Goal: Task Accomplishment & Management: Manage account settings

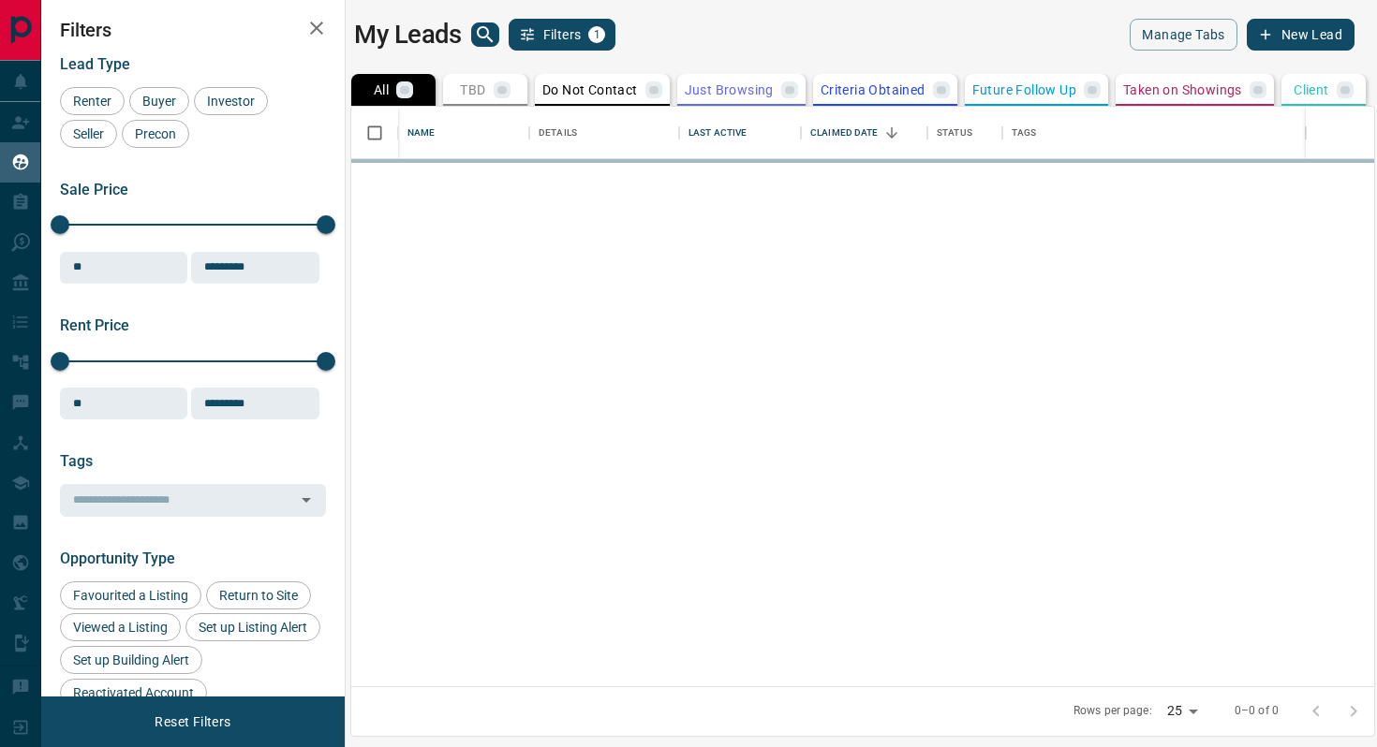
scroll to position [580, 1023]
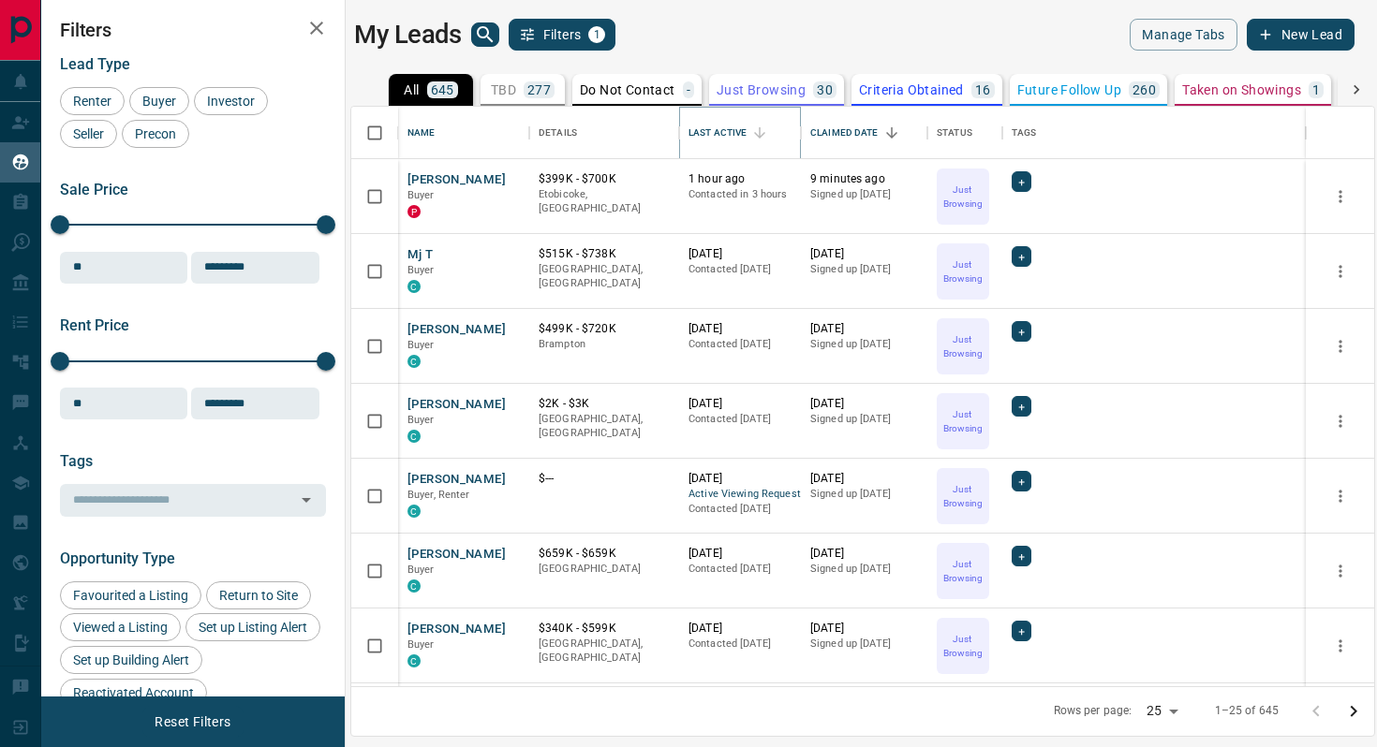
click at [759, 130] on icon "Sort" at bounding box center [759, 133] width 17 height 17
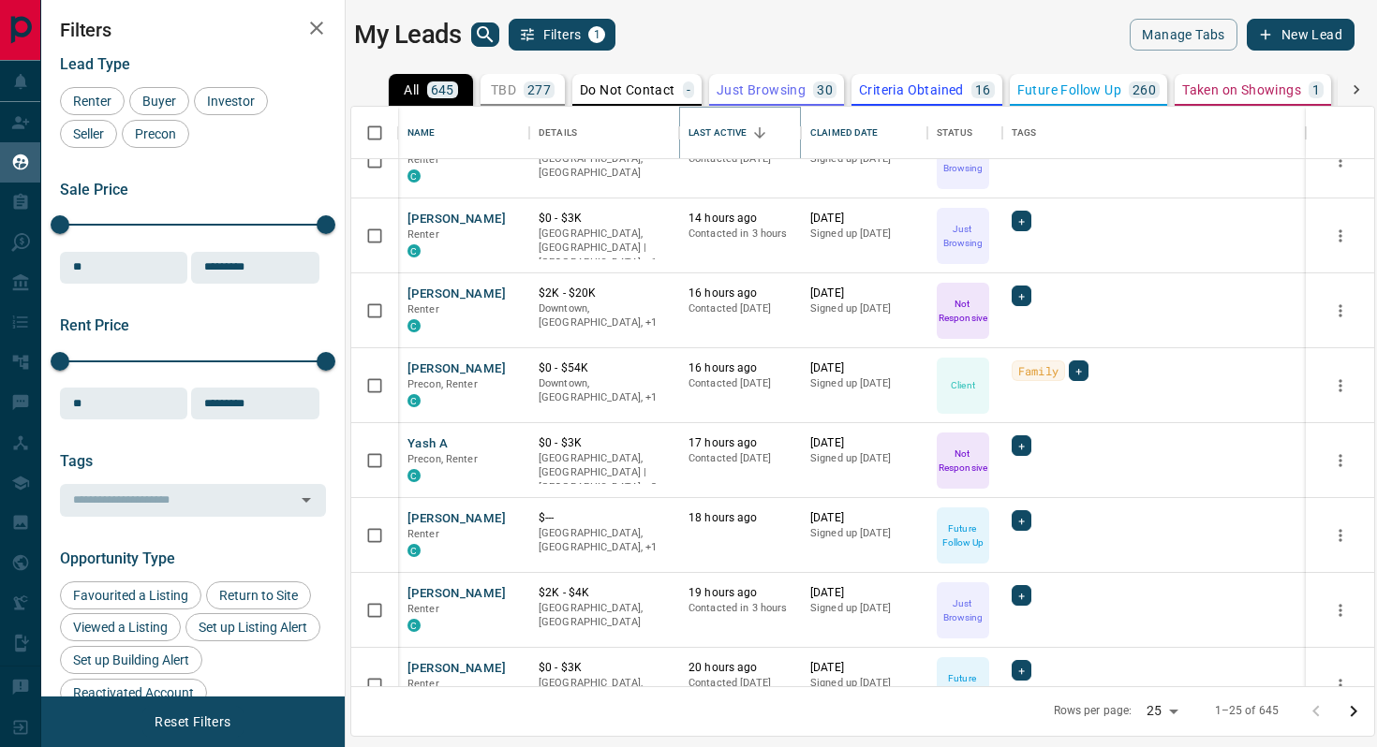
scroll to position [1346, 0]
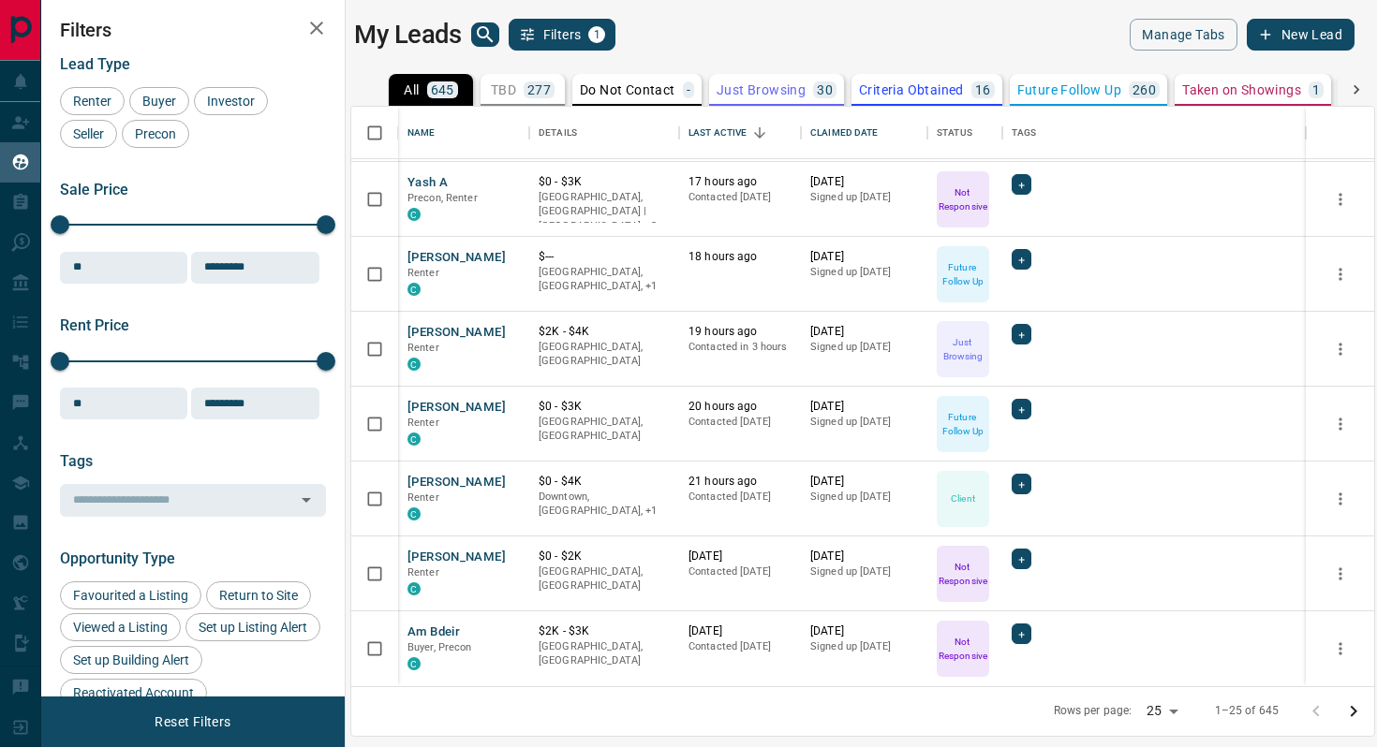
click at [530, 77] on button "TBD 277" at bounding box center [522, 90] width 84 height 32
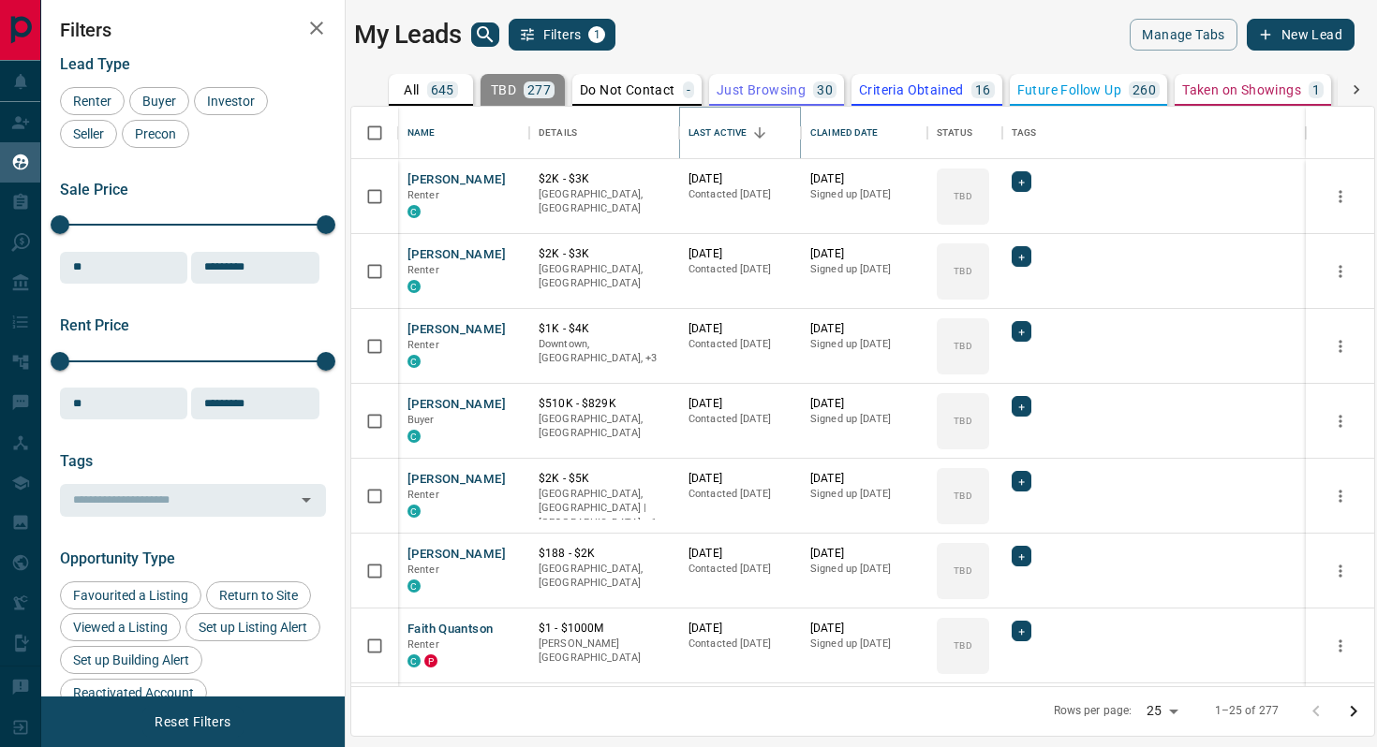
click at [753, 135] on icon "Sort" at bounding box center [759, 133] width 17 height 17
click at [758, 128] on icon "Sort" at bounding box center [759, 133] width 17 height 17
click at [471, 182] on button "[PERSON_NAME]" at bounding box center [456, 180] width 98 height 18
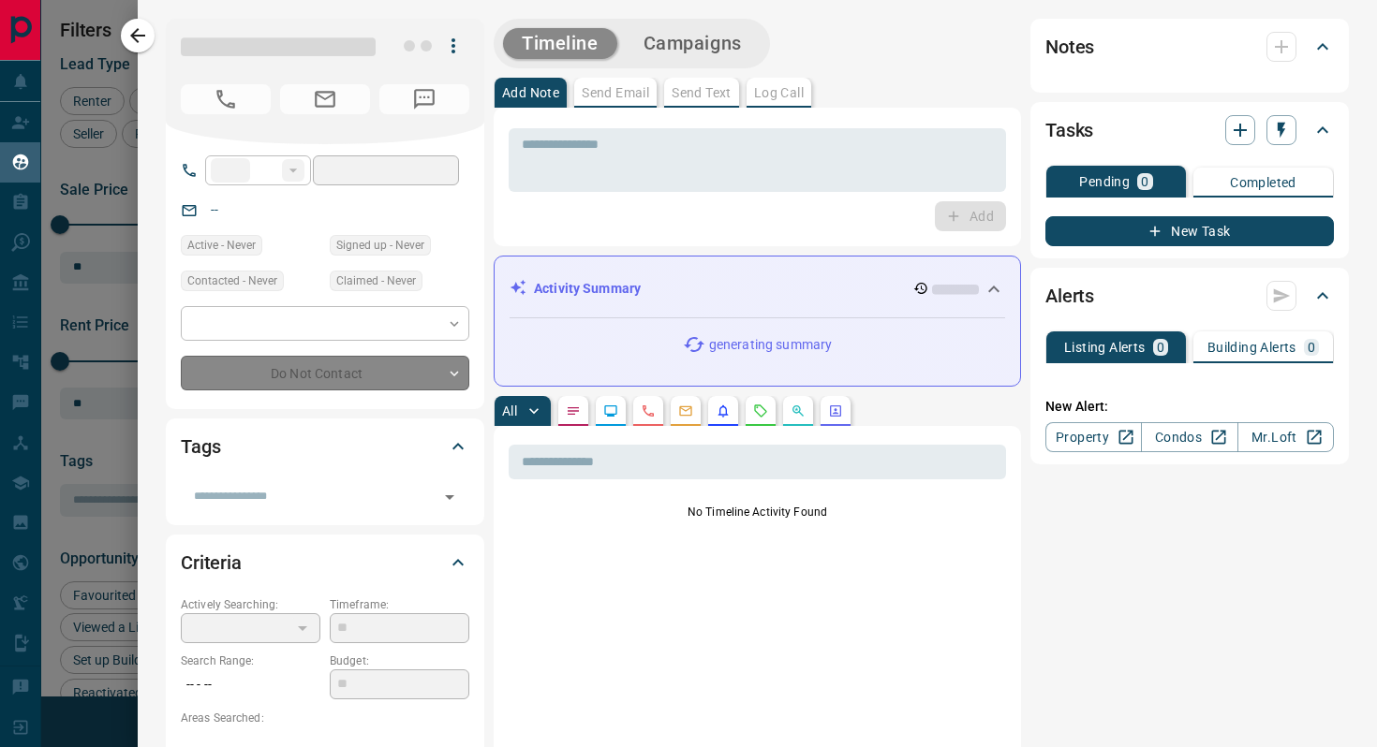
type input "**"
type input "**********"
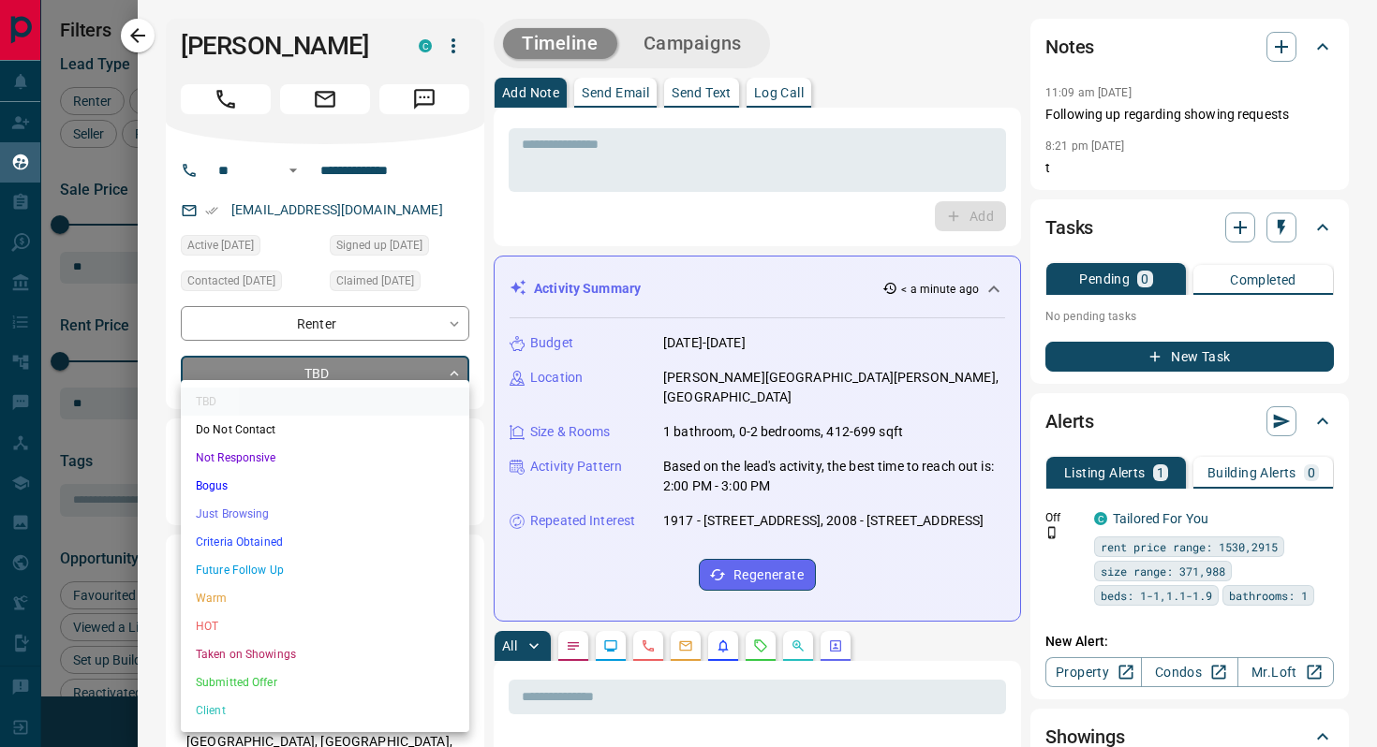
click at [374, 382] on body "Lead Transfers Claim Leads My Leads Tasks Opportunities Deals Campaigns Automat…" at bounding box center [688, 362] width 1377 height 724
click at [313, 556] on li "Future Follow Up" at bounding box center [325, 570] width 288 height 28
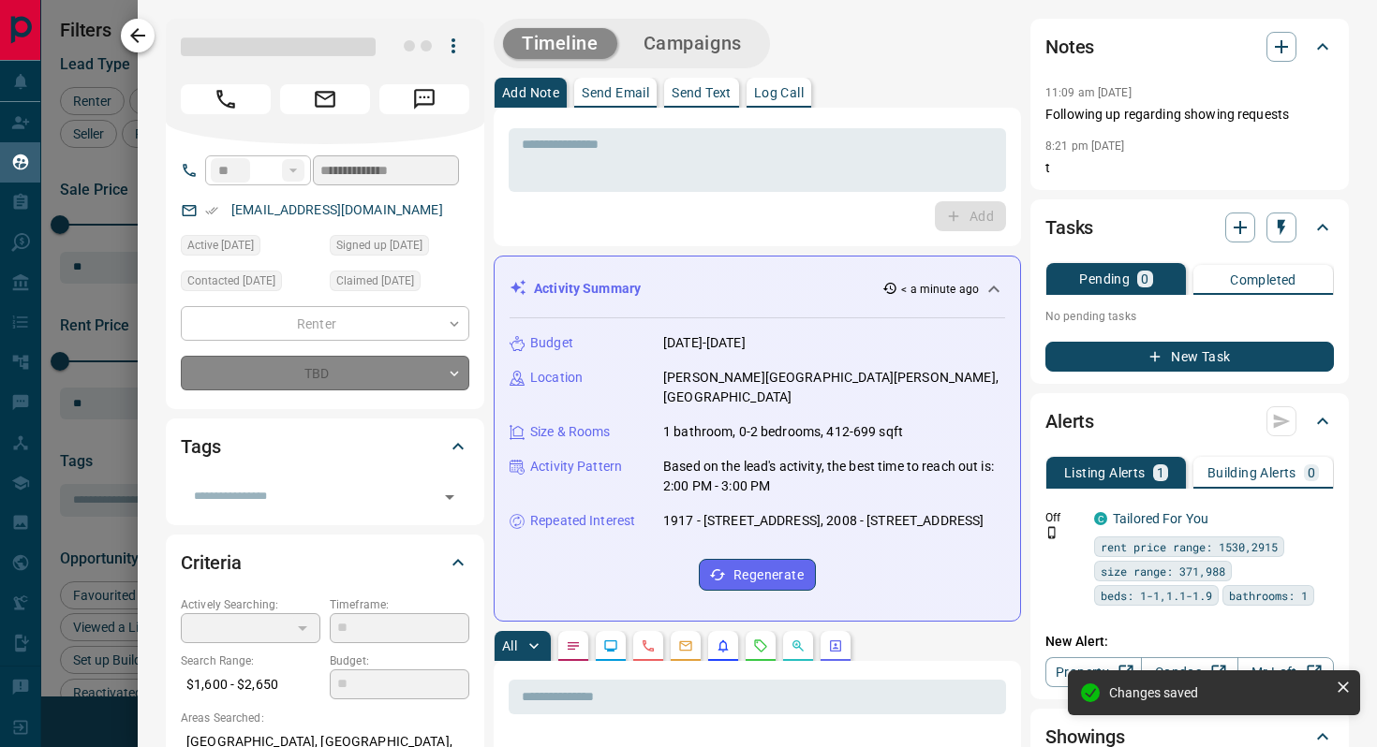
type input "*"
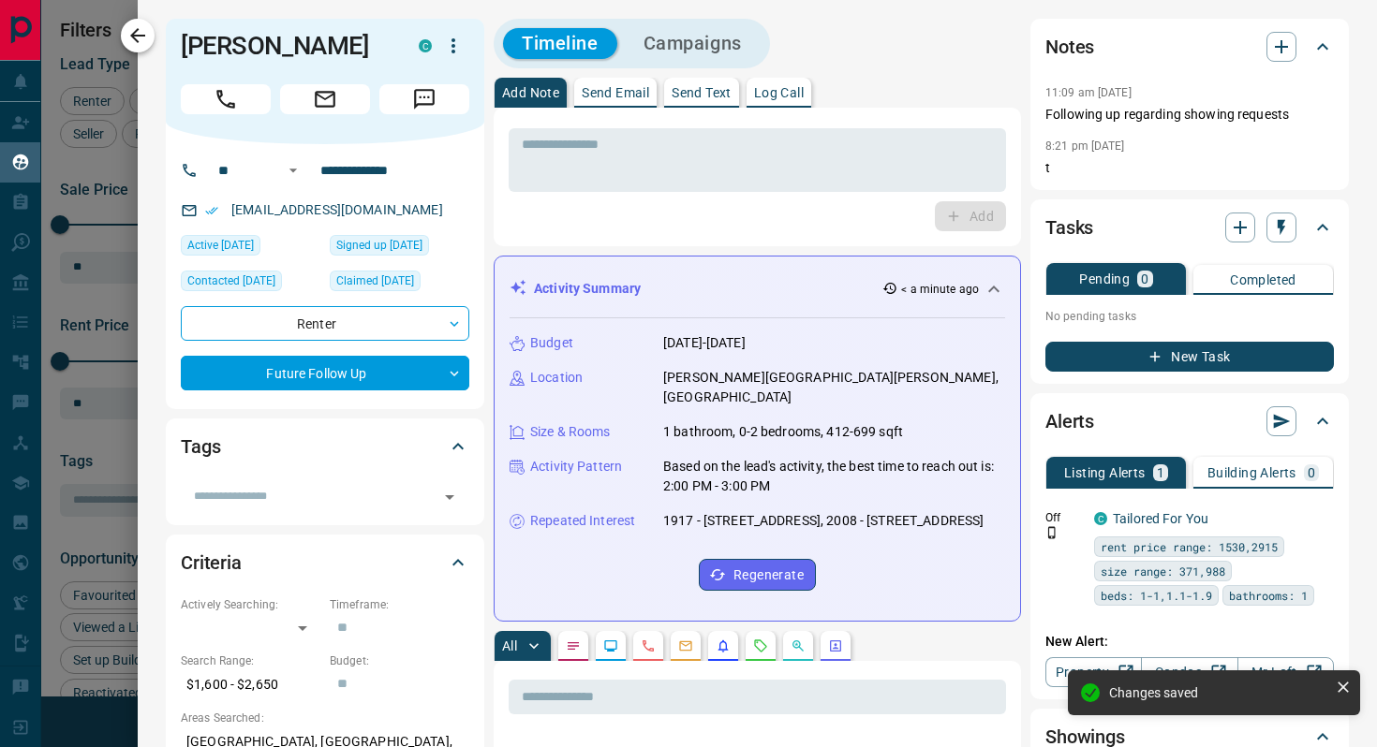
click at [140, 33] on icon "button" at bounding box center [137, 35] width 22 height 22
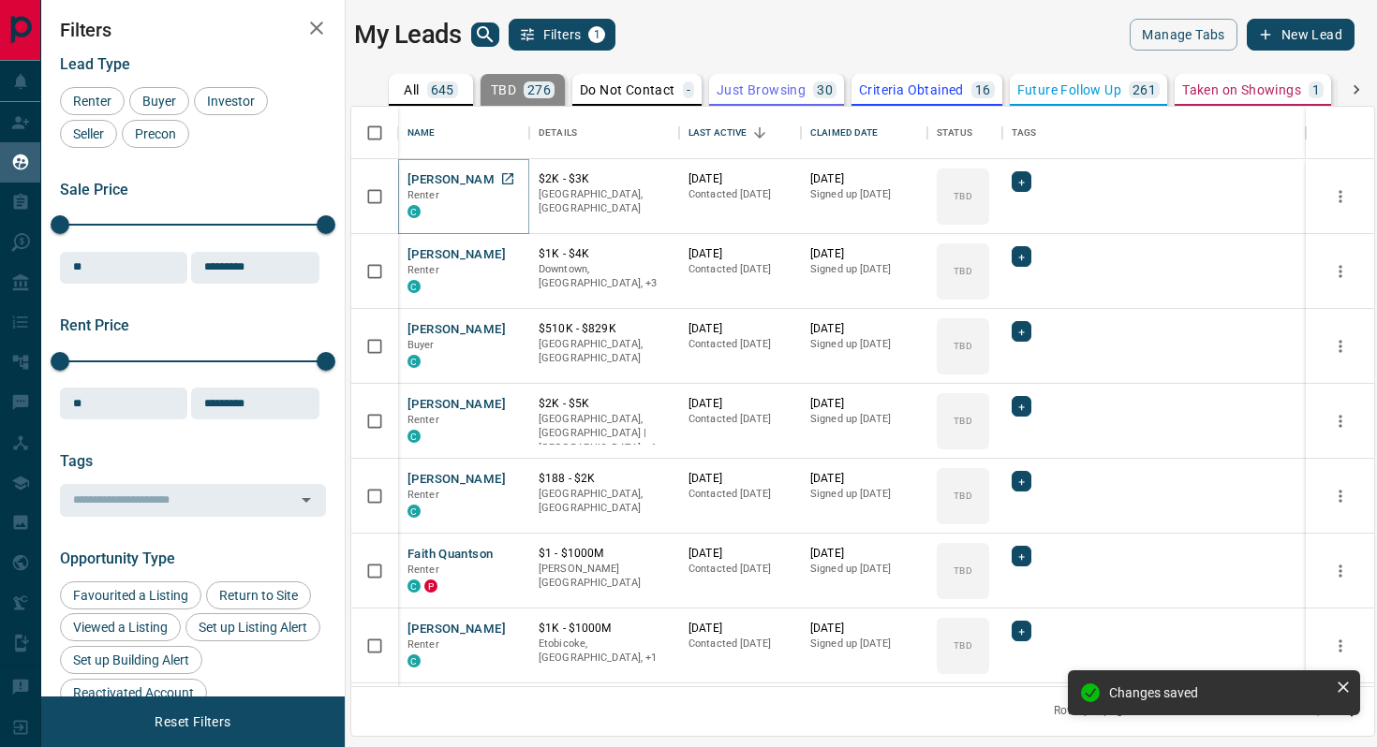
click at [449, 177] on button "[PERSON_NAME]" at bounding box center [456, 180] width 98 height 18
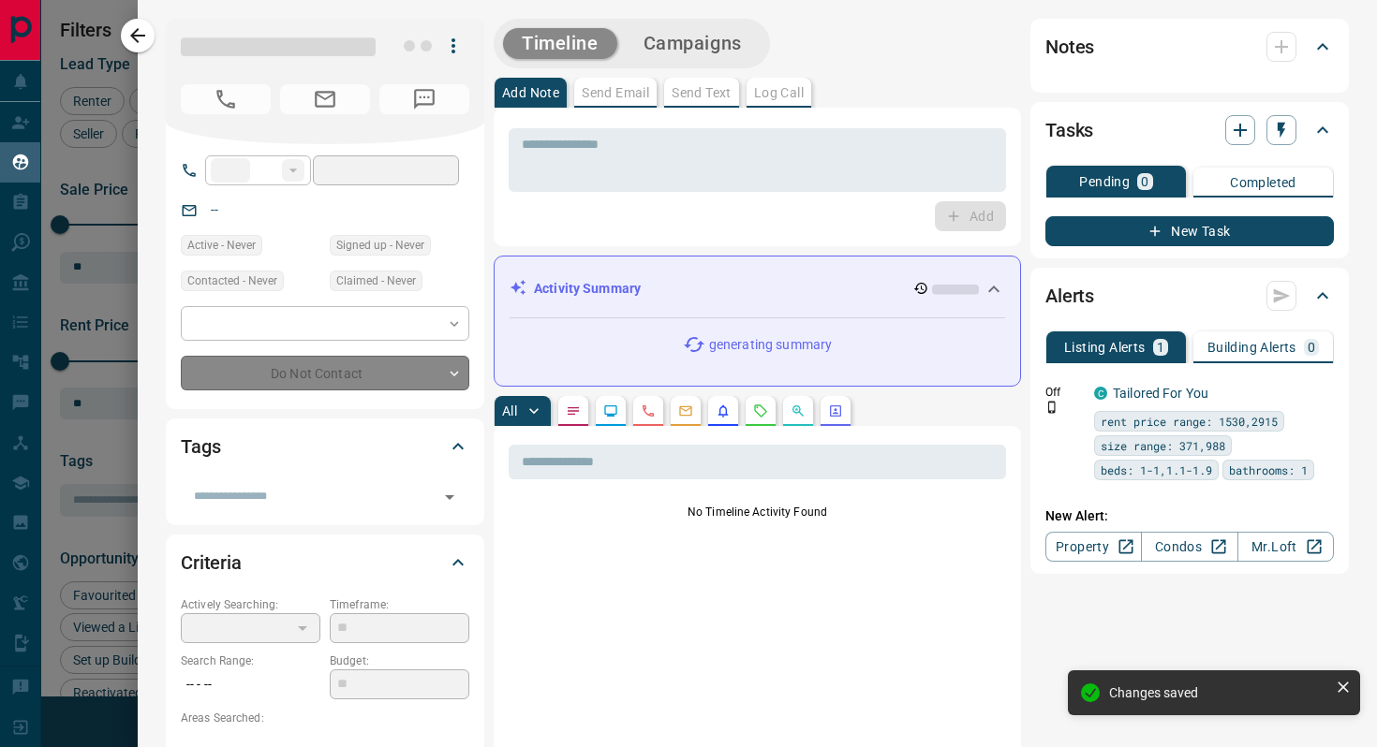
type input "**"
type input "**********"
type input "**"
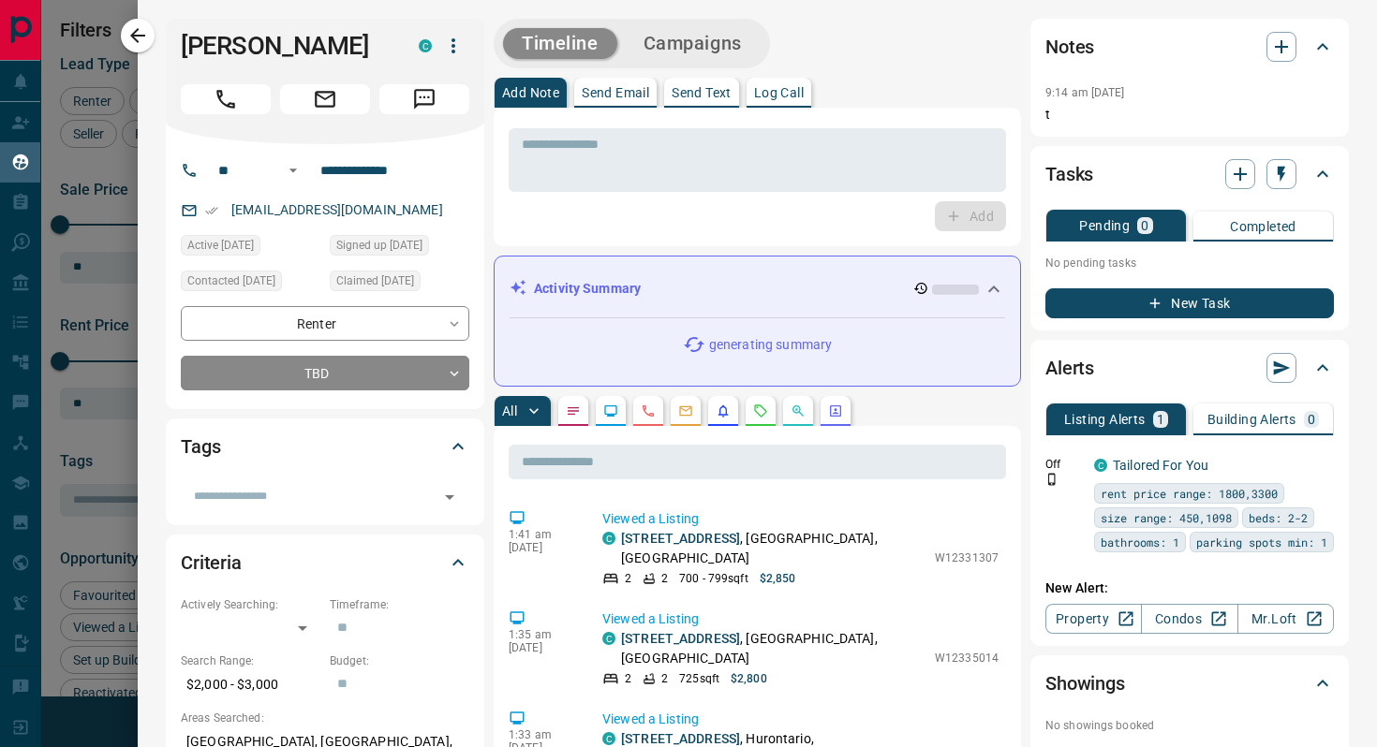
click at [708, 84] on button "Send Text" at bounding box center [701, 93] width 75 height 30
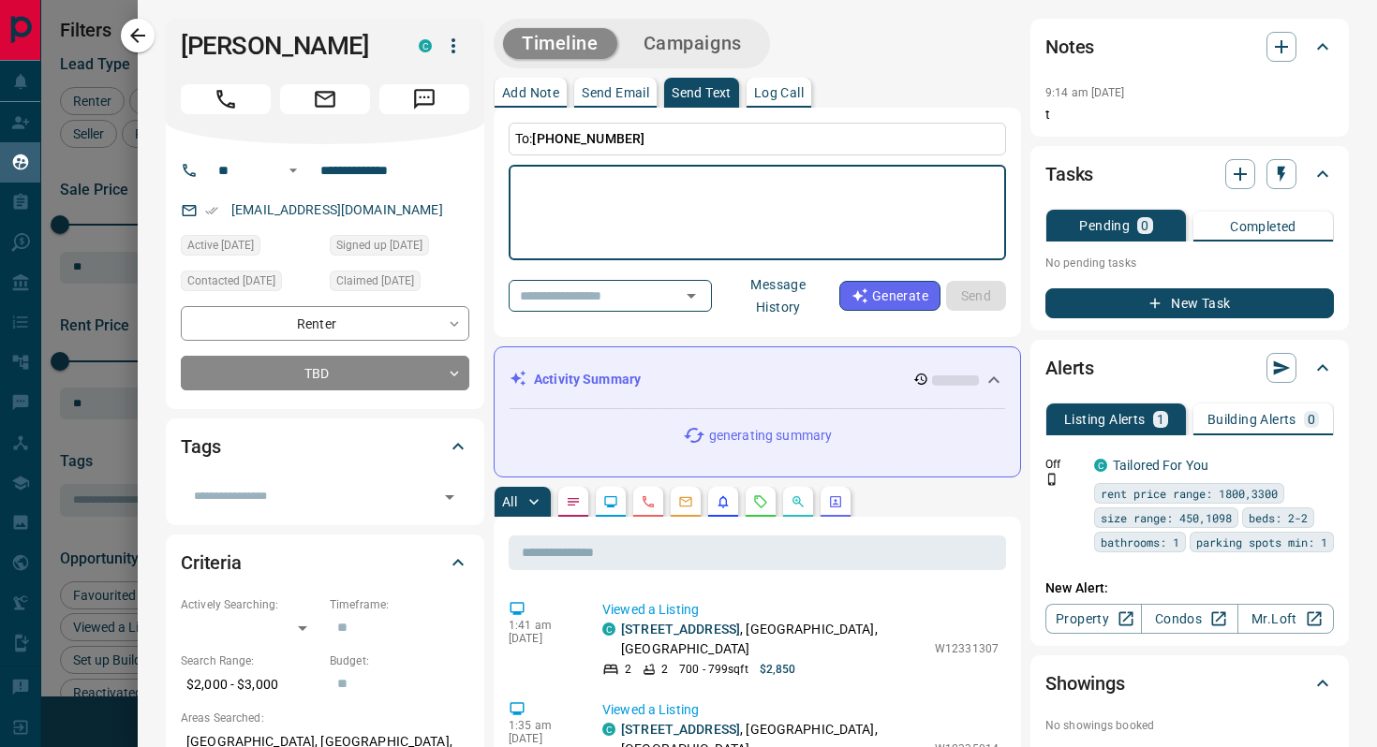
click at [788, 300] on button "Message History" at bounding box center [778, 296] width 122 height 52
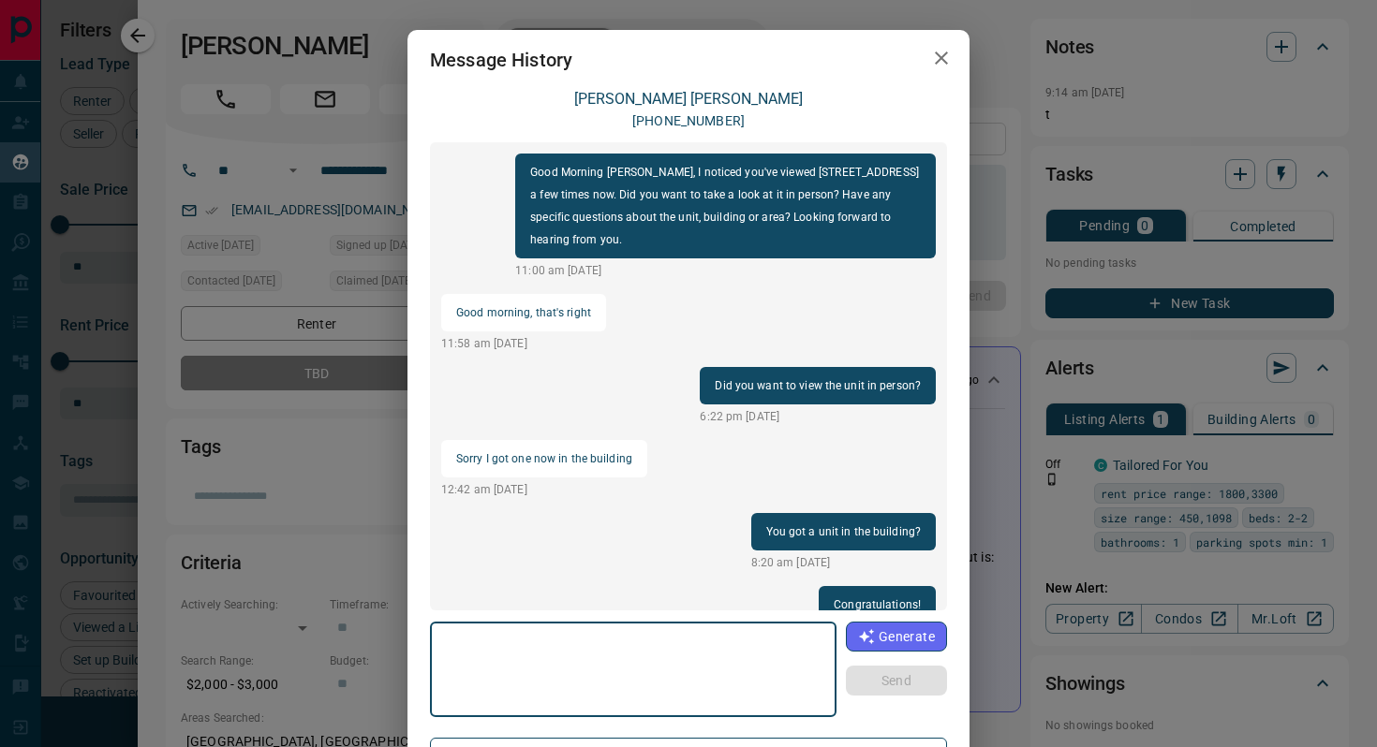
click at [940, 55] on icon "button" at bounding box center [941, 58] width 22 height 22
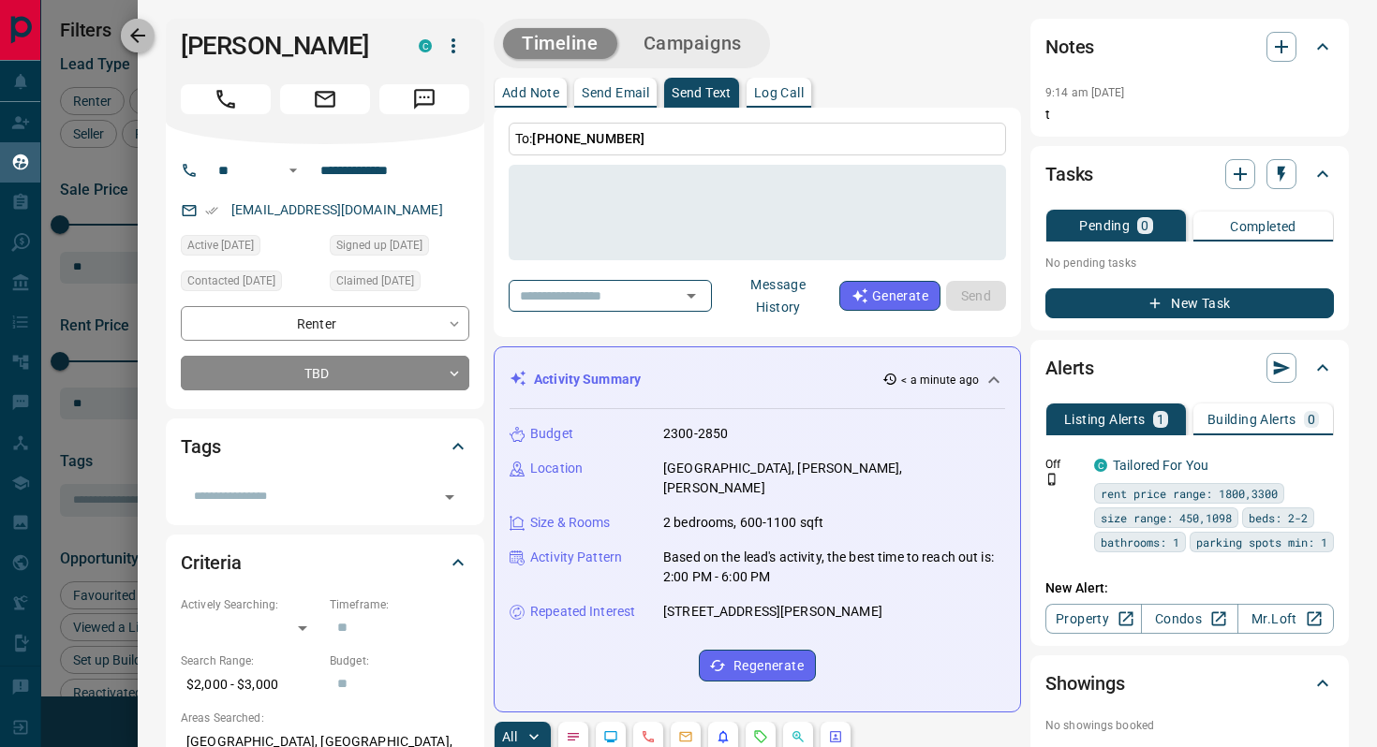
click at [133, 30] on icon "button" at bounding box center [137, 35] width 22 height 22
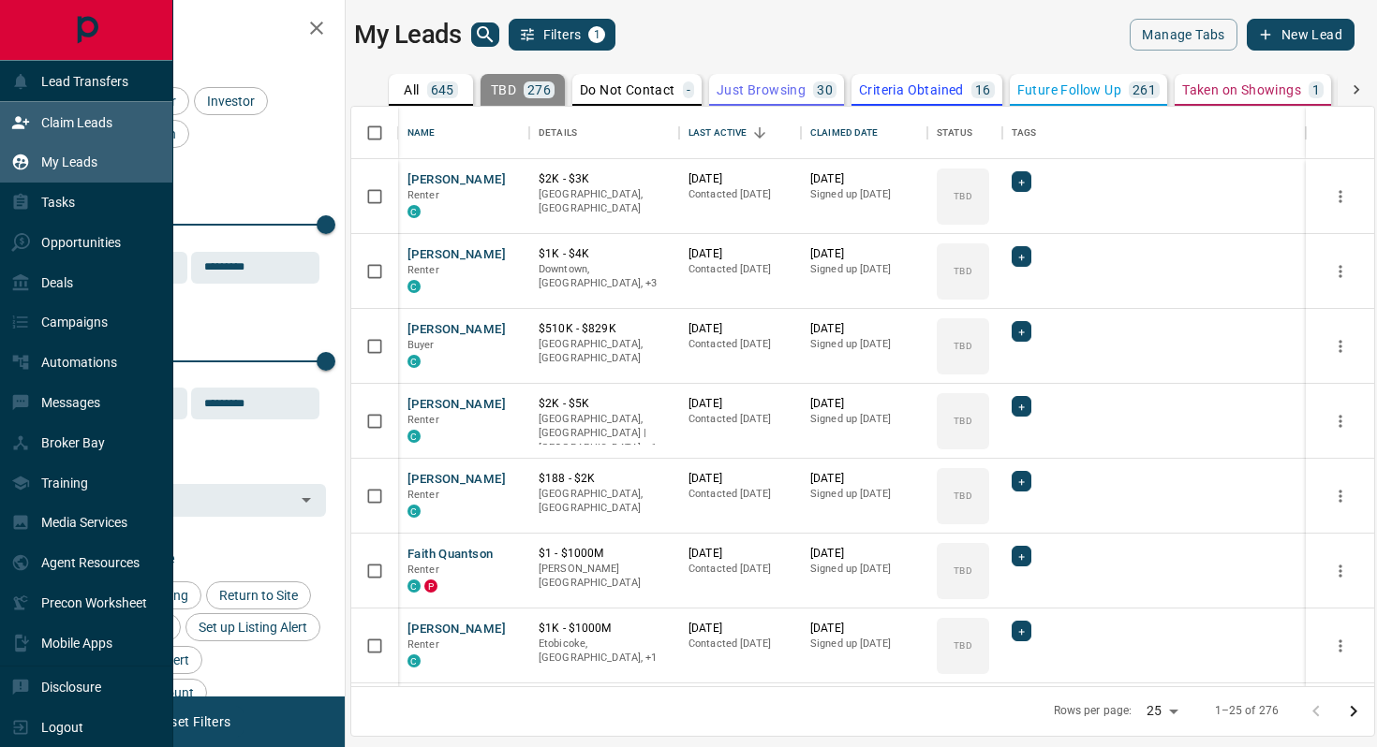
click at [32, 122] on div "Claim Leads" at bounding box center [61, 122] width 101 height 31
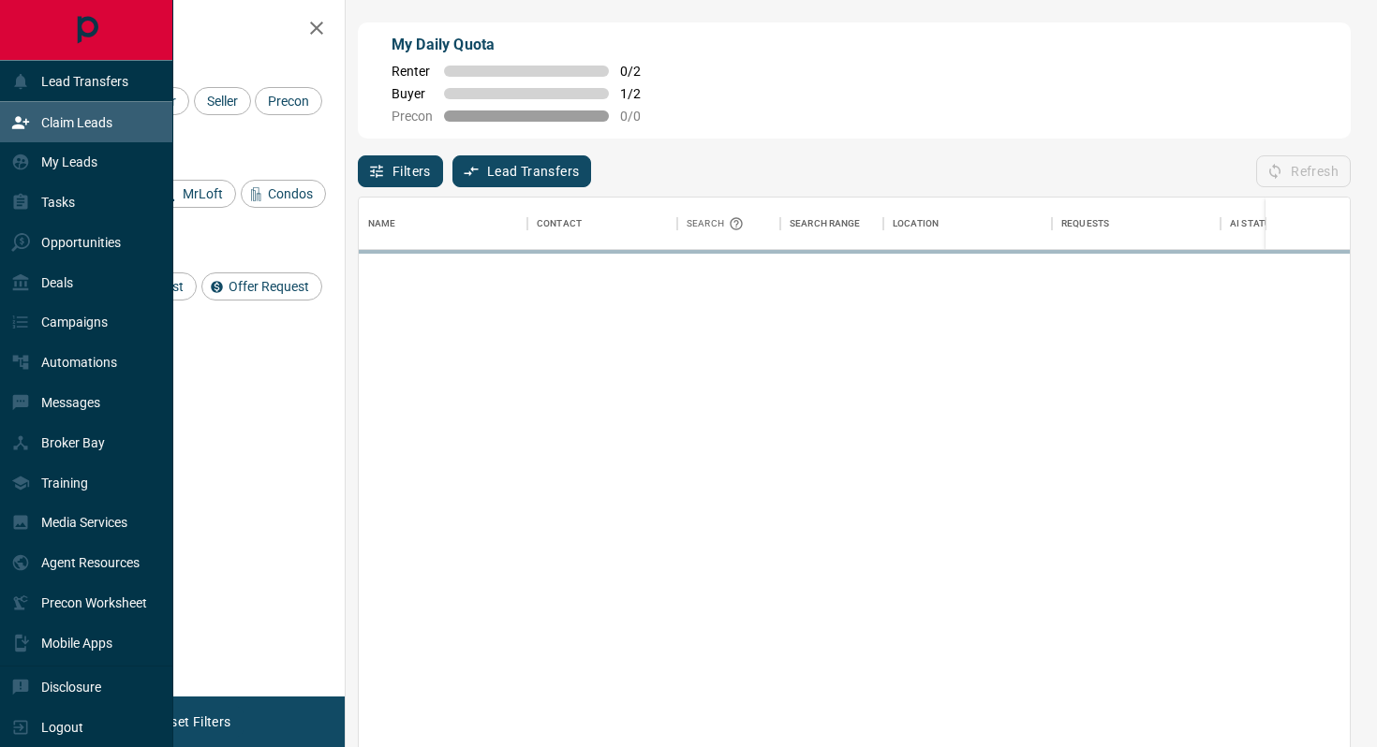
scroll to position [567, 991]
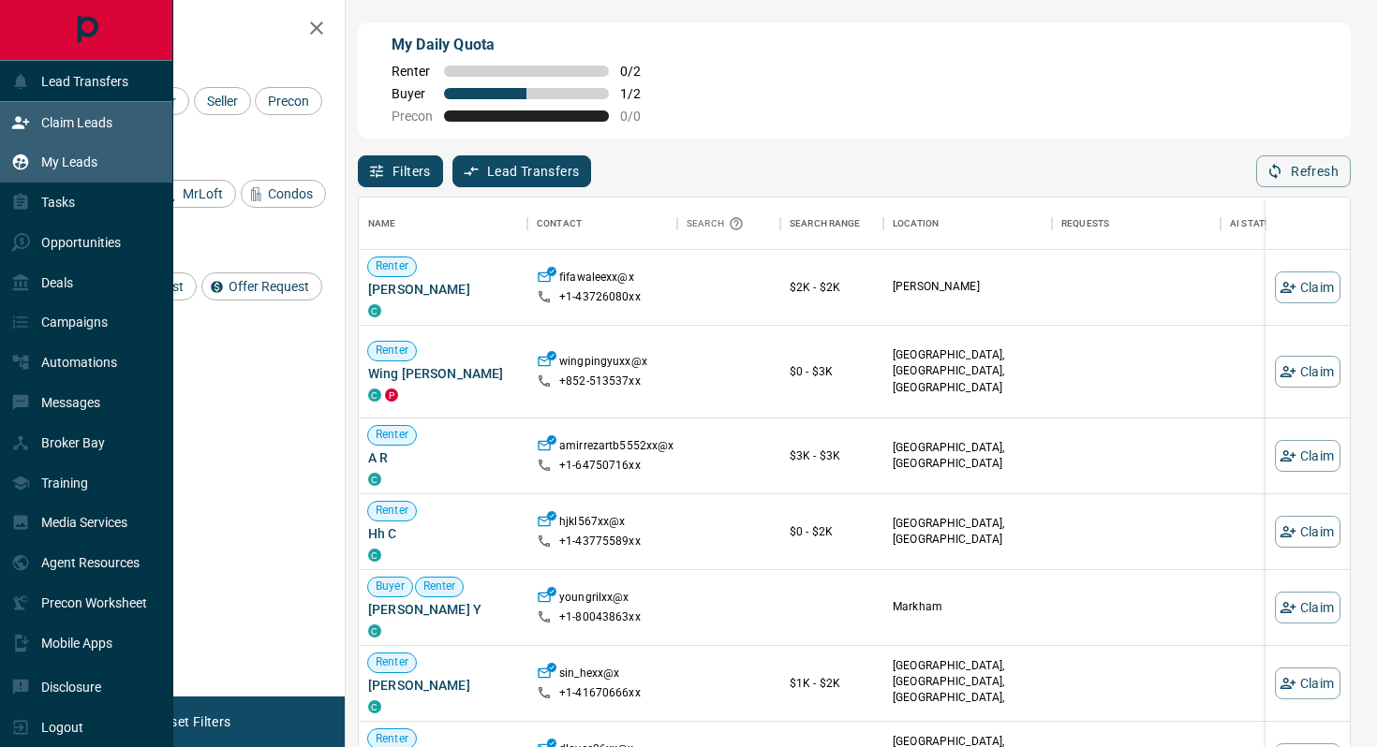
click at [38, 168] on div "My Leads" at bounding box center [54, 162] width 86 height 31
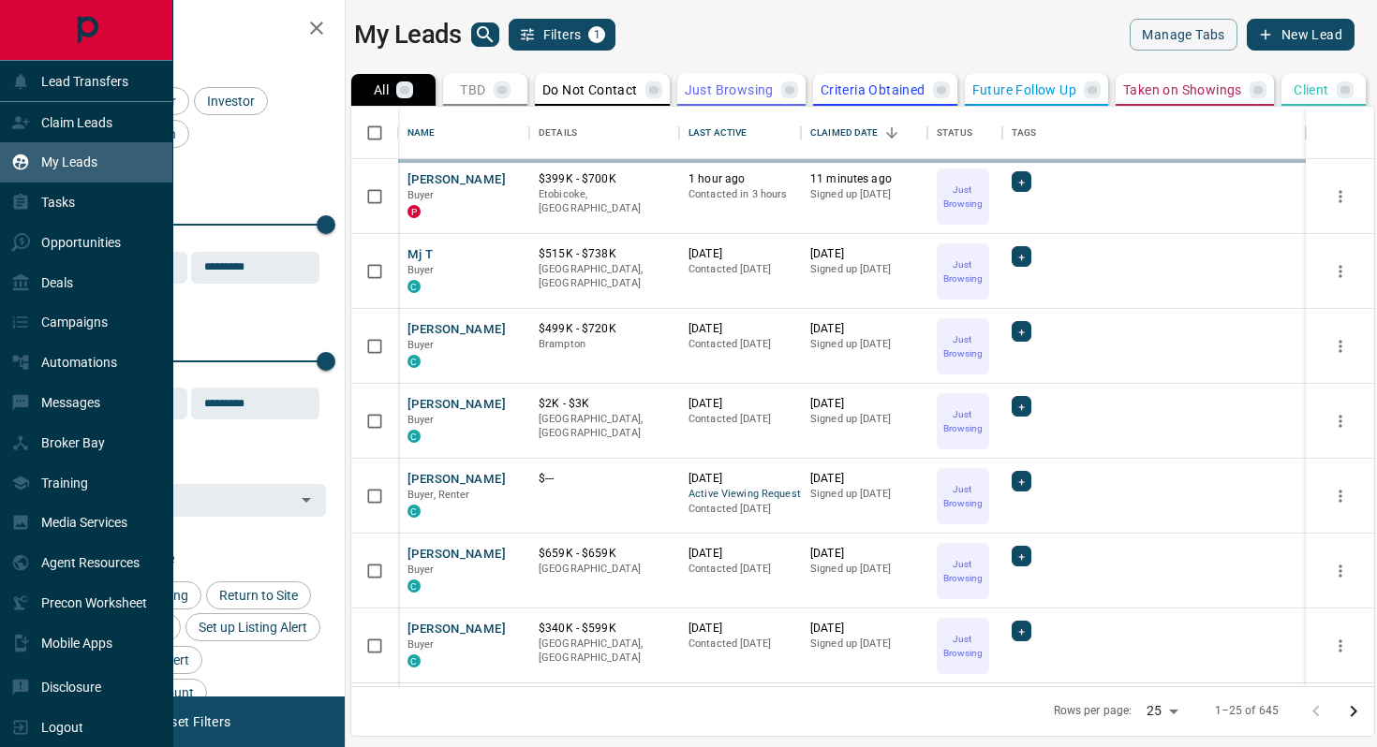
scroll to position [580, 1023]
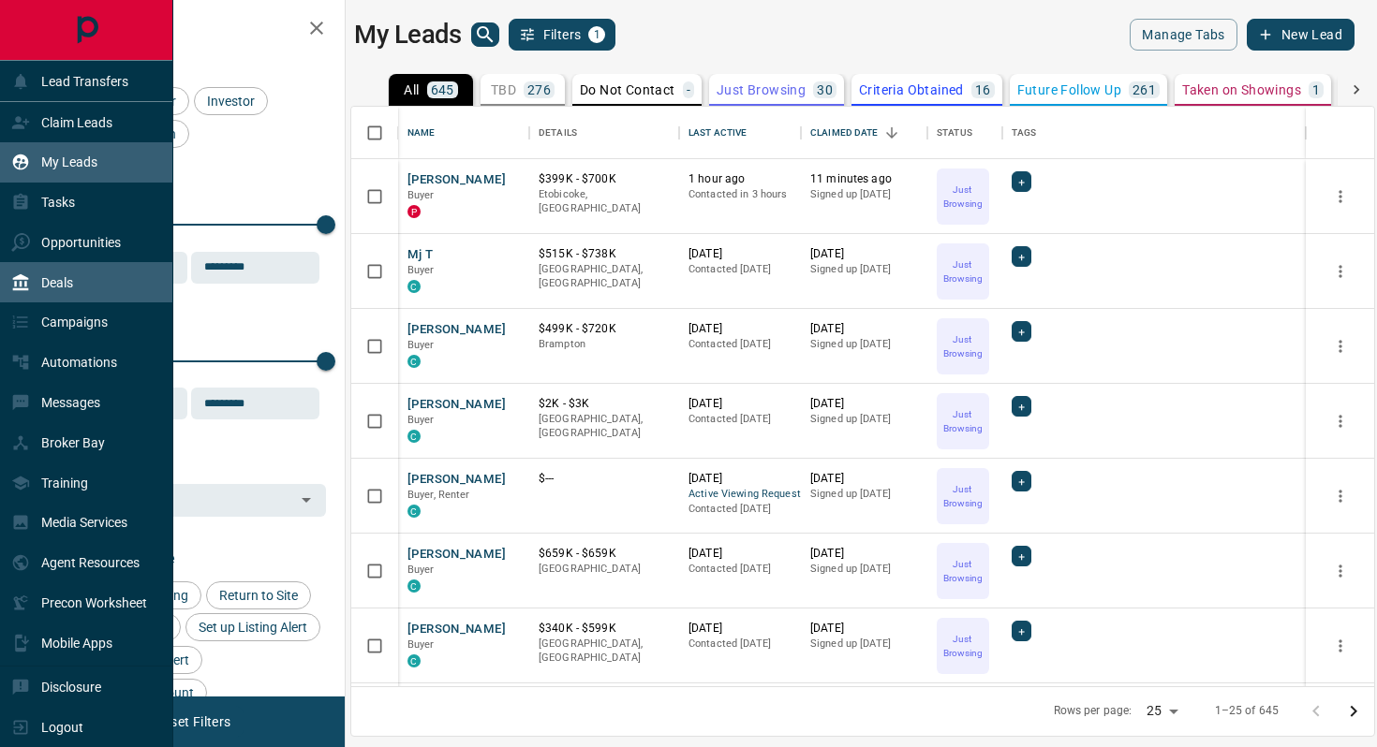
click at [48, 297] on div "Deals" at bounding box center [42, 282] width 62 height 31
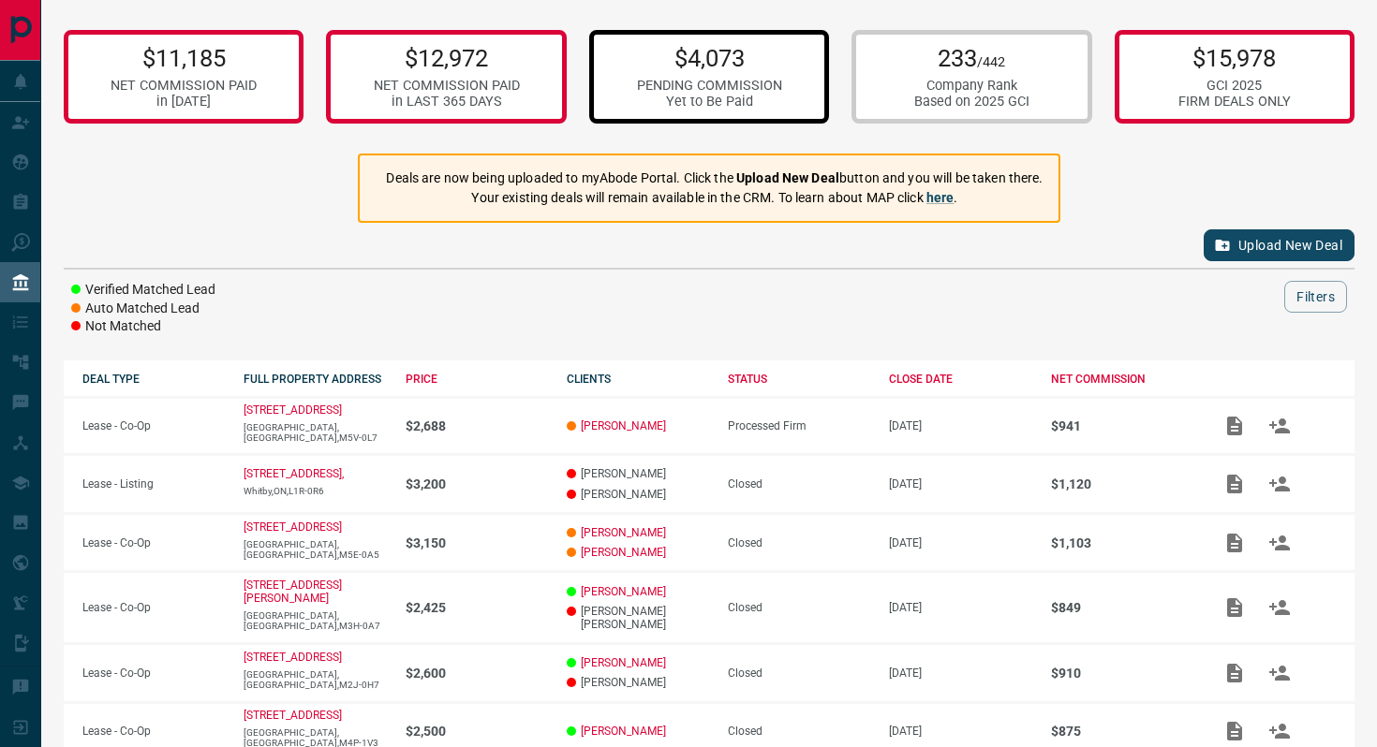
click at [743, 59] on p "$4,073" at bounding box center [709, 58] width 145 height 28
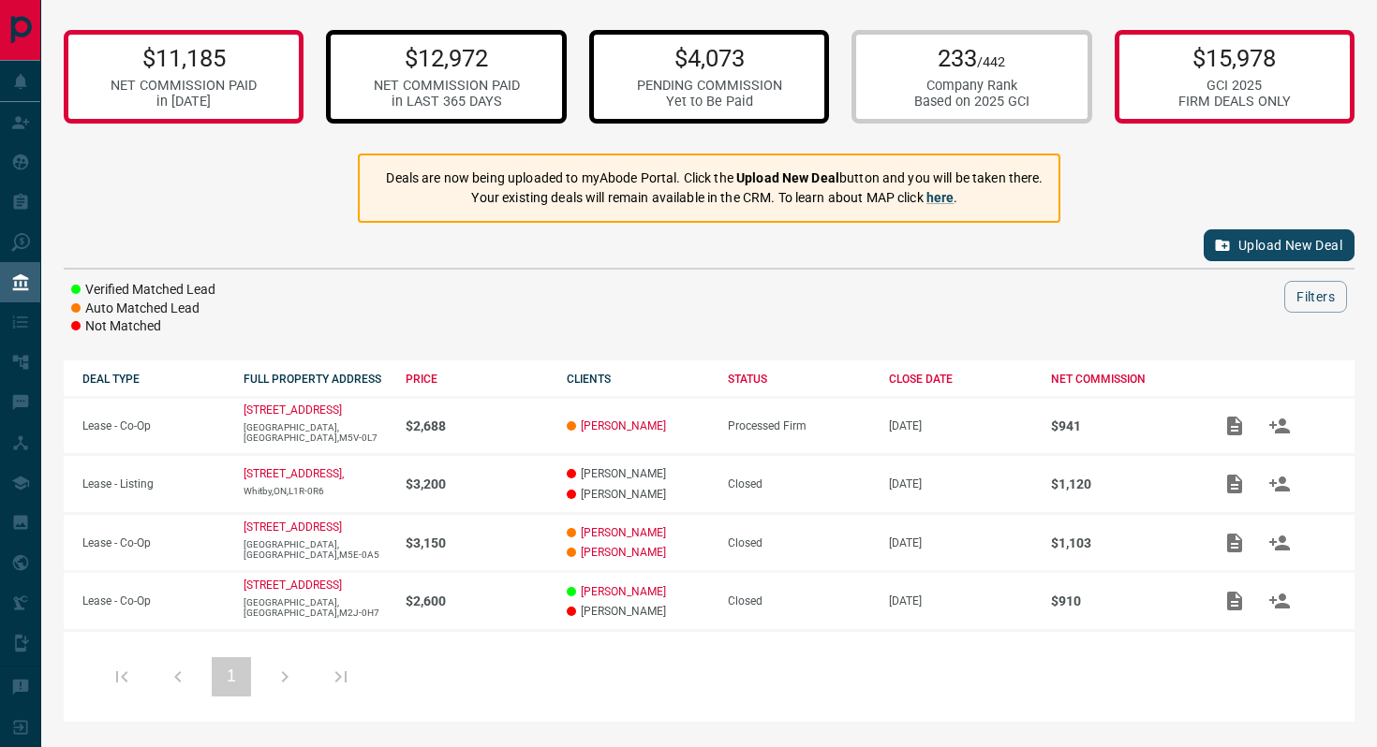
click at [505, 69] on p "$12,972" at bounding box center [447, 58] width 146 height 28
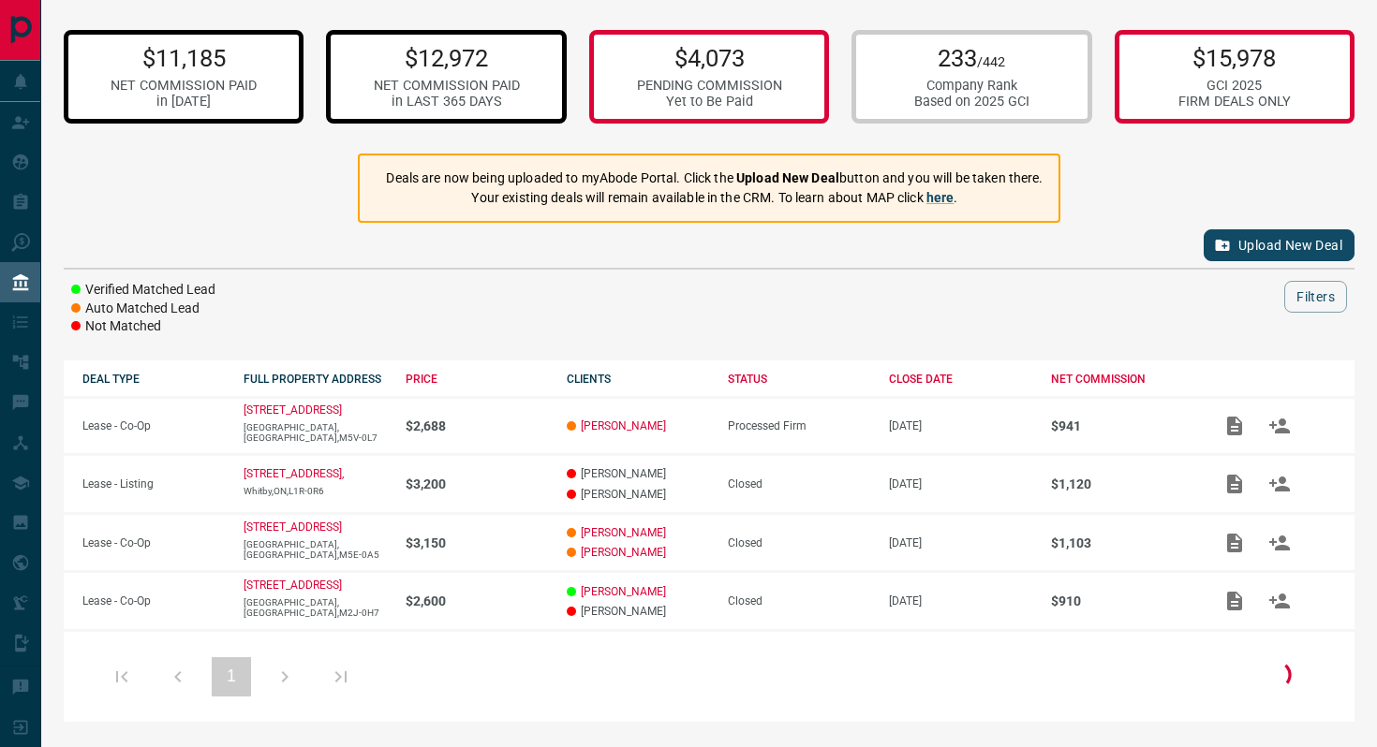
click at [272, 77] on div "$11,185 NET COMMISSION PAID in [DATE]" at bounding box center [184, 77] width 240 height 94
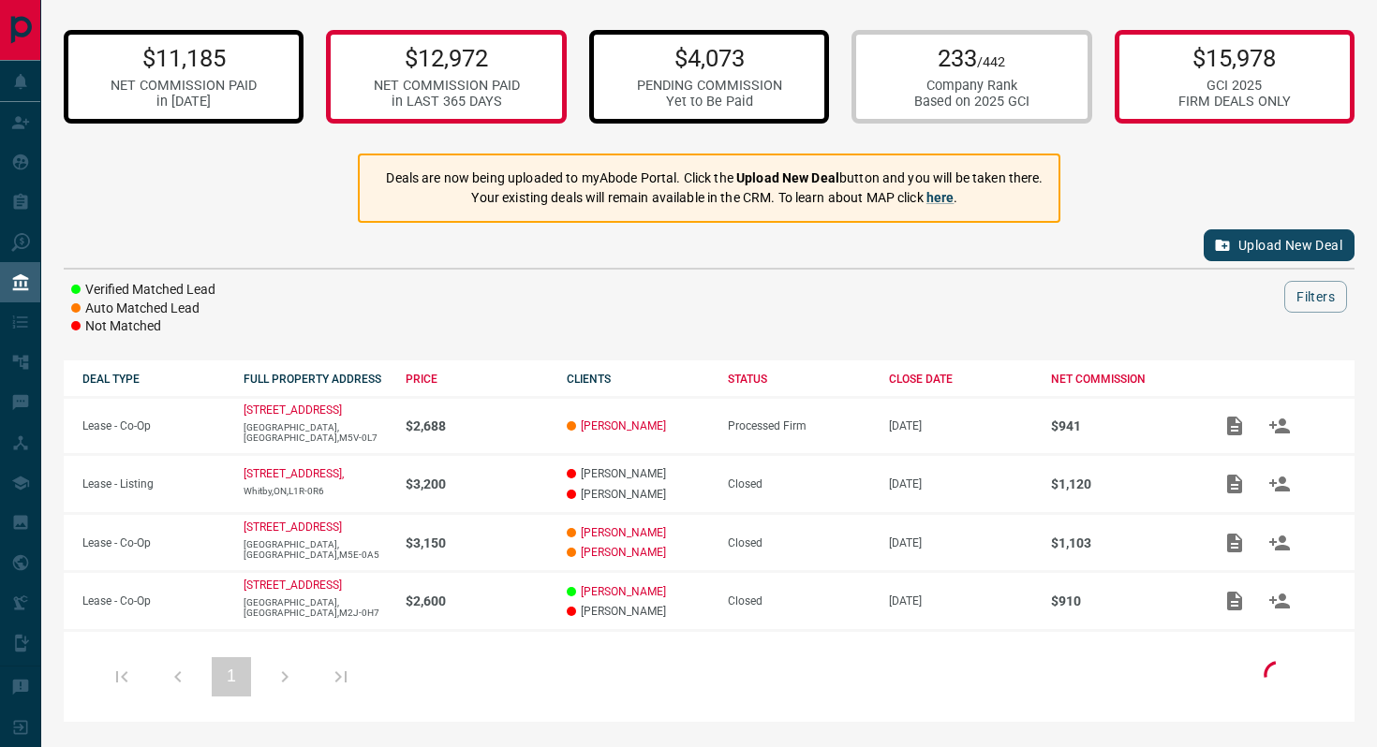
click at [688, 70] on p "$4,073" at bounding box center [709, 58] width 145 height 28
click at [787, 177] on strong "Upload New Deal" at bounding box center [787, 177] width 103 height 15
click at [940, 201] on link "here" at bounding box center [940, 197] width 28 height 15
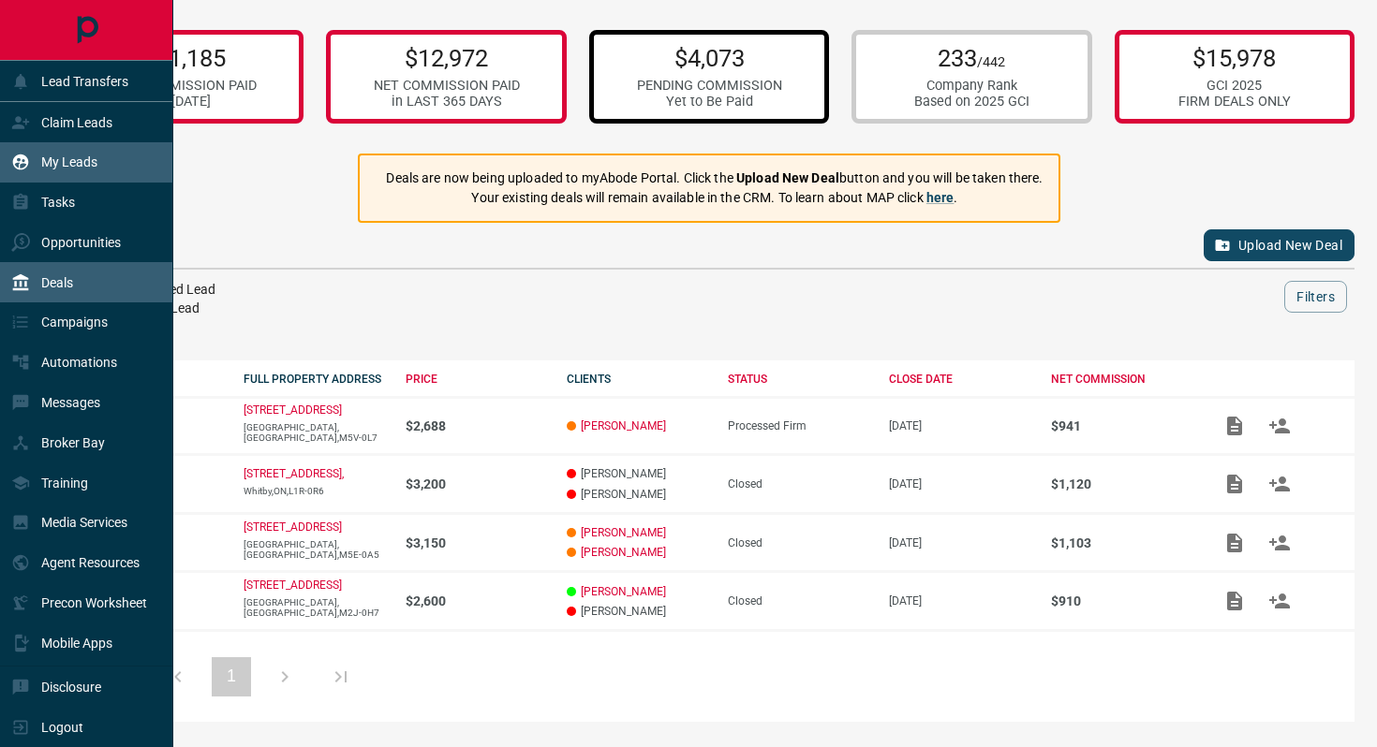
click at [52, 160] on p "My Leads" at bounding box center [69, 162] width 56 height 15
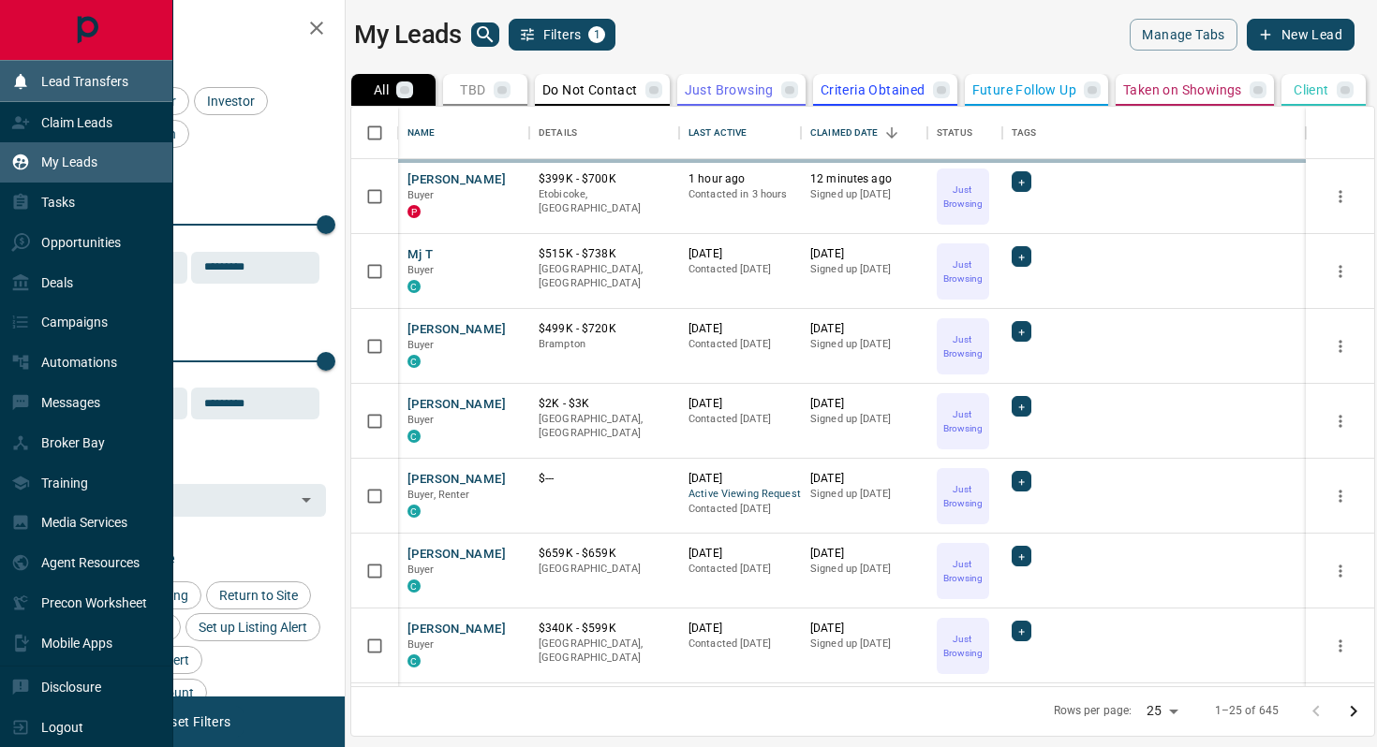
scroll to position [580, 1023]
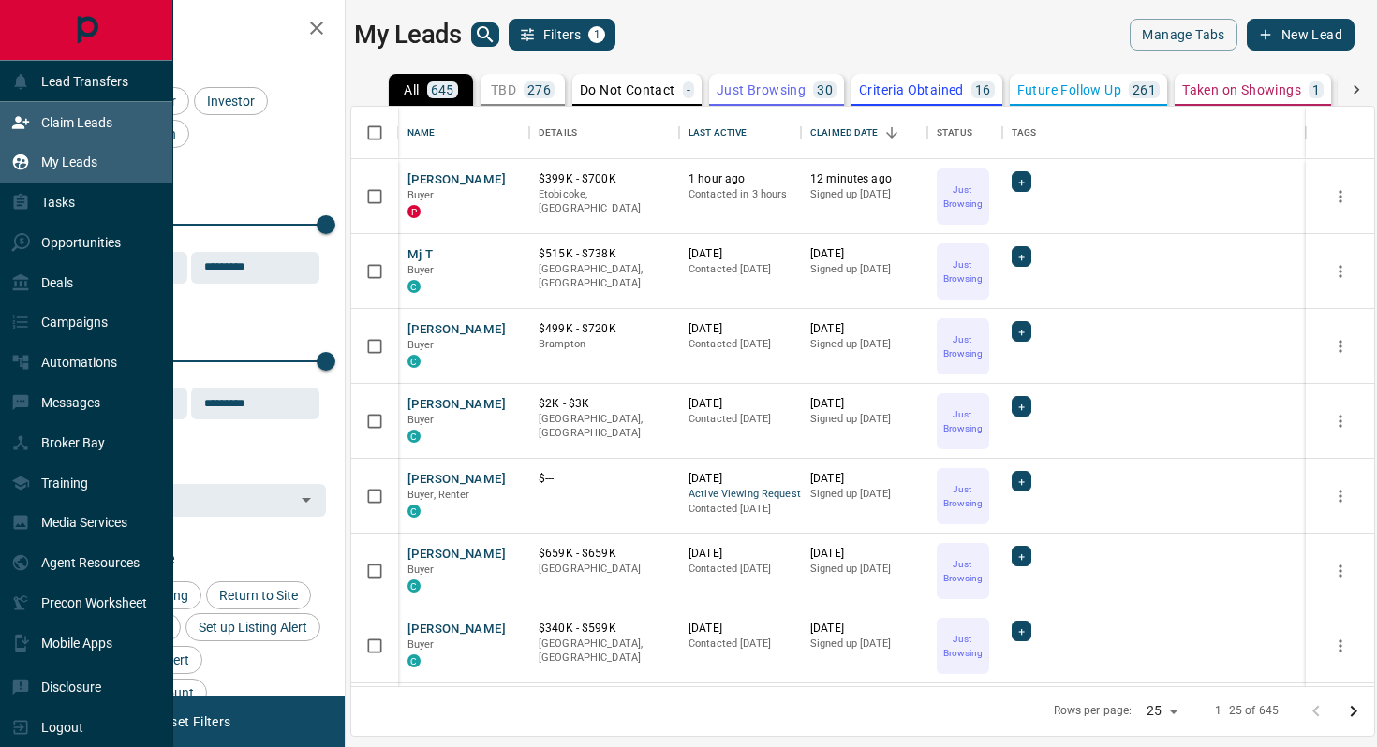
click at [21, 129] on icon at bounding box center [20, 122] width 19 height 19
